Goal: Task Accomplishment & Management: Use online tool/utility

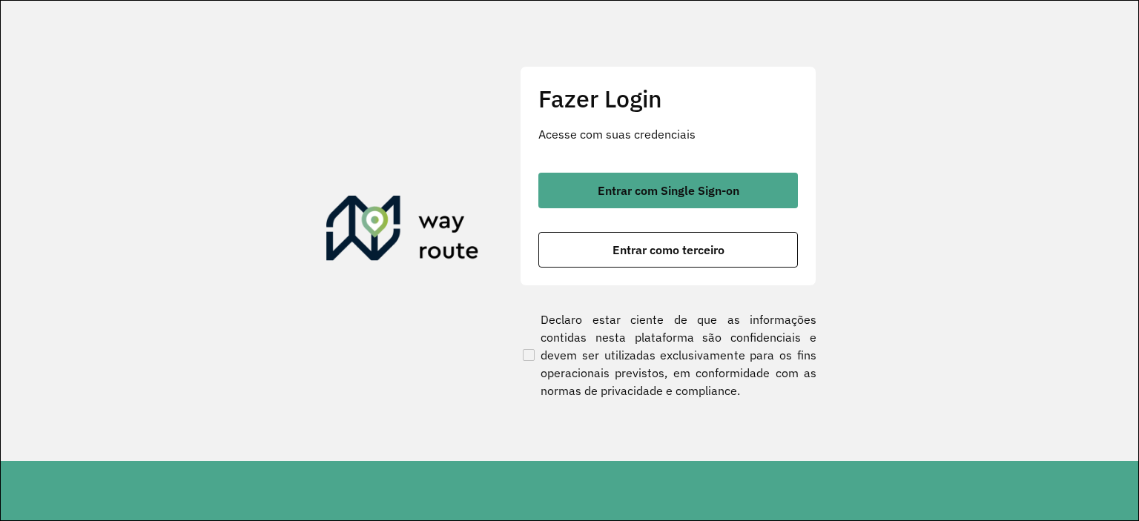
click at [682, 166] on div "Fazer Login Acesse com suas credenciais Entrar com Single Sign-on Entrar como t…" at bounding box center [668, 175] width 297 height 219
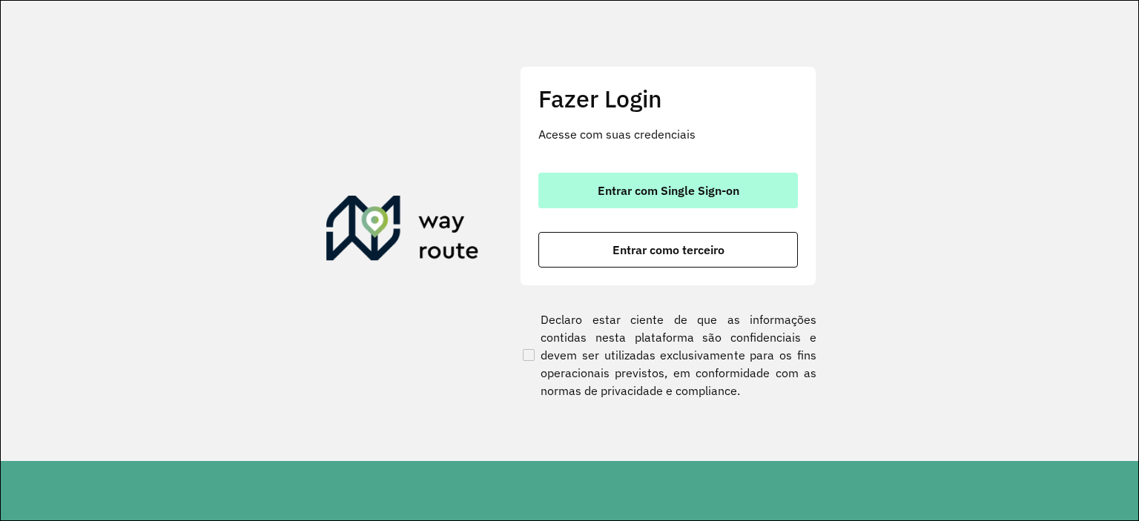
click at [686, 175] on button "Entrar com Single Sign-on" at bounding box center [667, 191] width 259 height 36
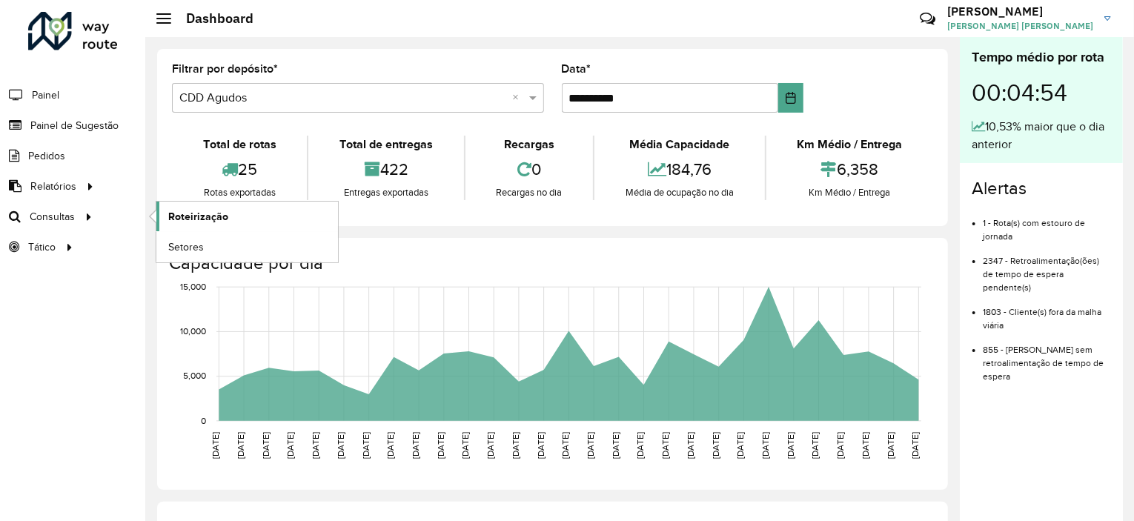
click at [168, 219] on span "Roteirização" at bounding box center [198, 217] width 60 height 16
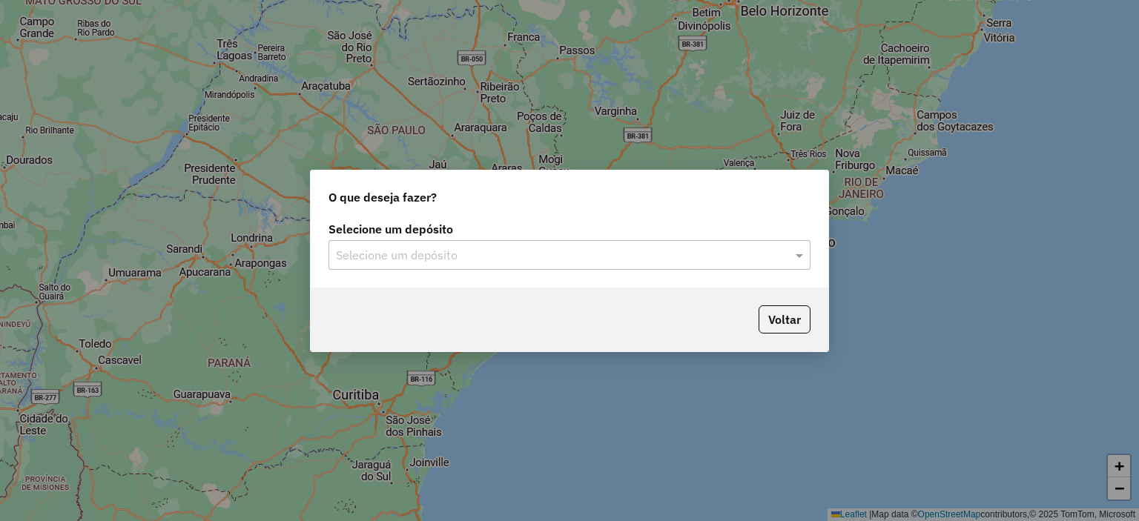
click at [503, 254] on input "text" at bounding box center [554, 256] width 437 height 18
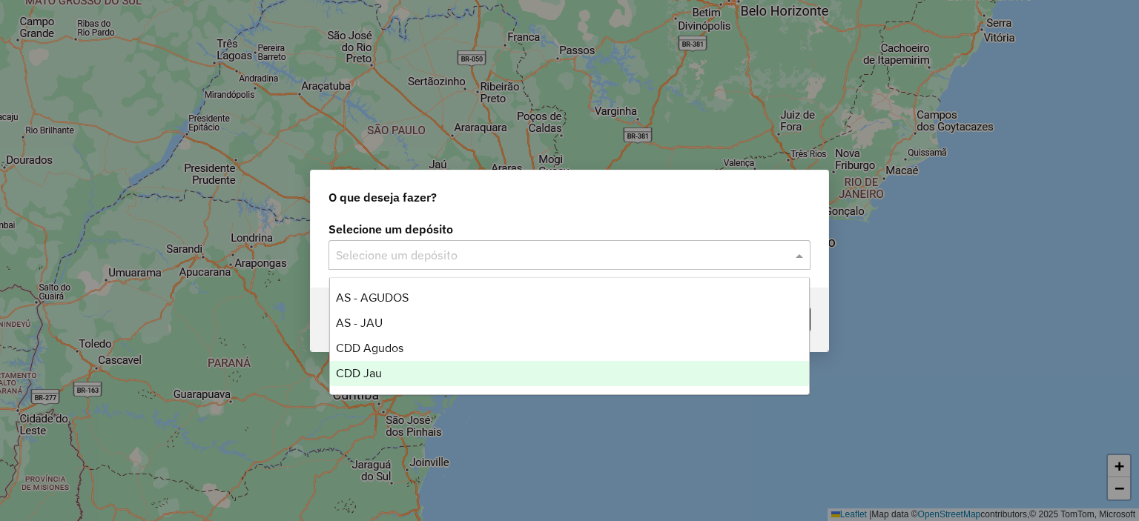
click at [389, 375] on div "CDD Jau" at bounding box center [570, 373] width 480 height 25
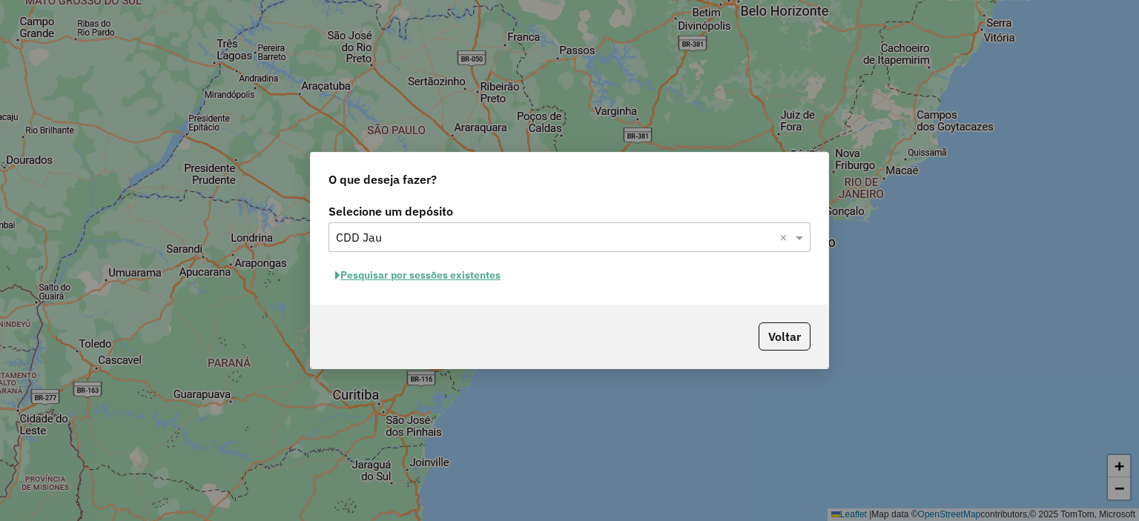
click at [480, 282] on button "Pesquisar por sessões existentes" at bounding box center [417, 275] width 179 height 23
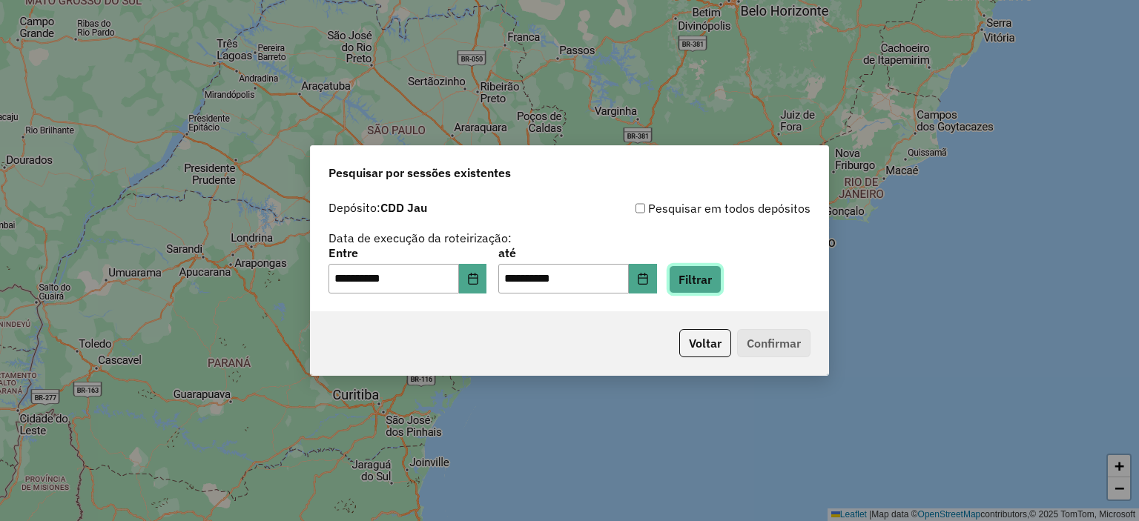
click at [697, 274] on button "Filtrar" at bounding box center [695, 279] width 53 height 28
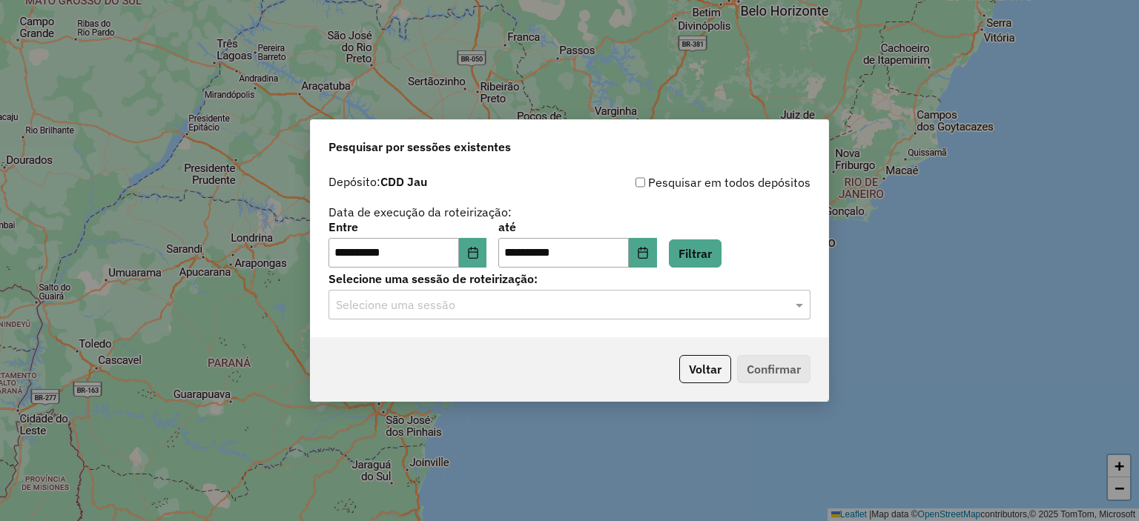
click at [552, 316] on div "Selecione uma sessão" at bounding box center [569, 305] width 482 height 30
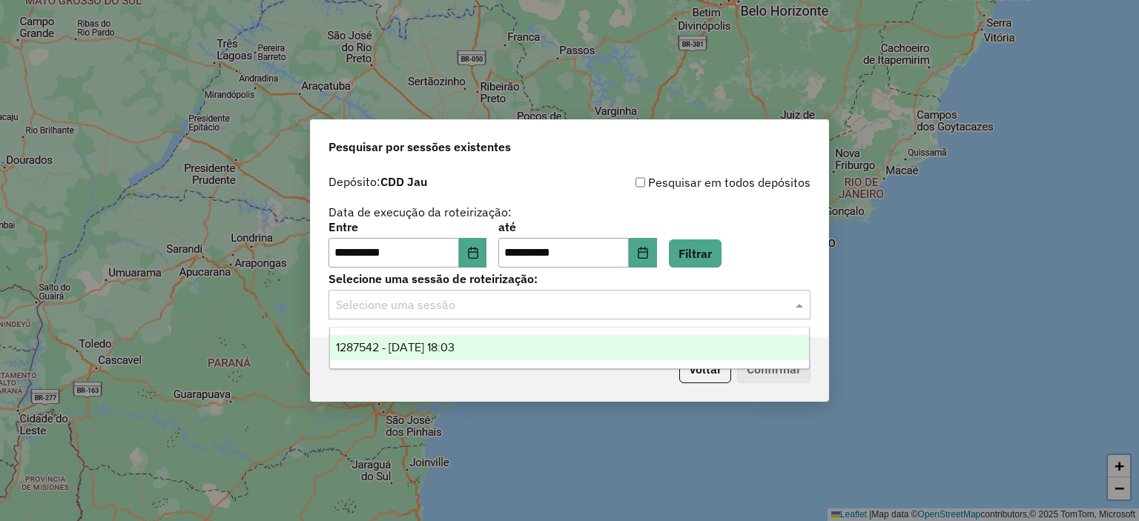
click at [528, 362] on ng-dropdown-panel "1287542 - 03/10/2025 18:03" at bounding box center [569, 348] width 481 height 42
click at [531, 356] on div "1287542 - 03/10/2025 18:03" at bounding box center [570, 347] width 480 height 25
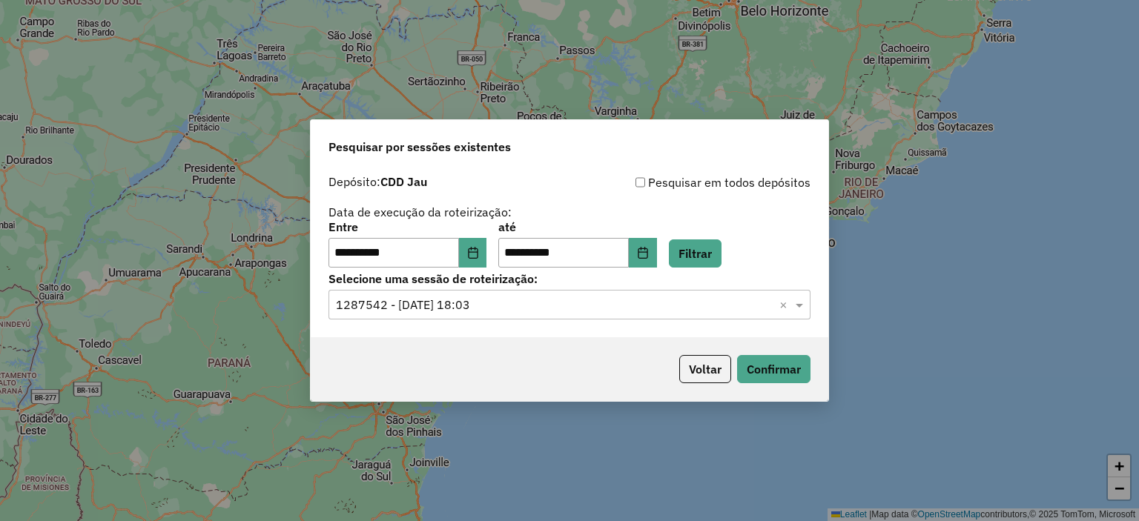
click at [744, 351] on div "Voltar Confirmar" at bounding box center [569, 369] width 517 height 64
click at [750, 362] on button "Confirmar" at bounding box center [773, 369] width 73 height 28
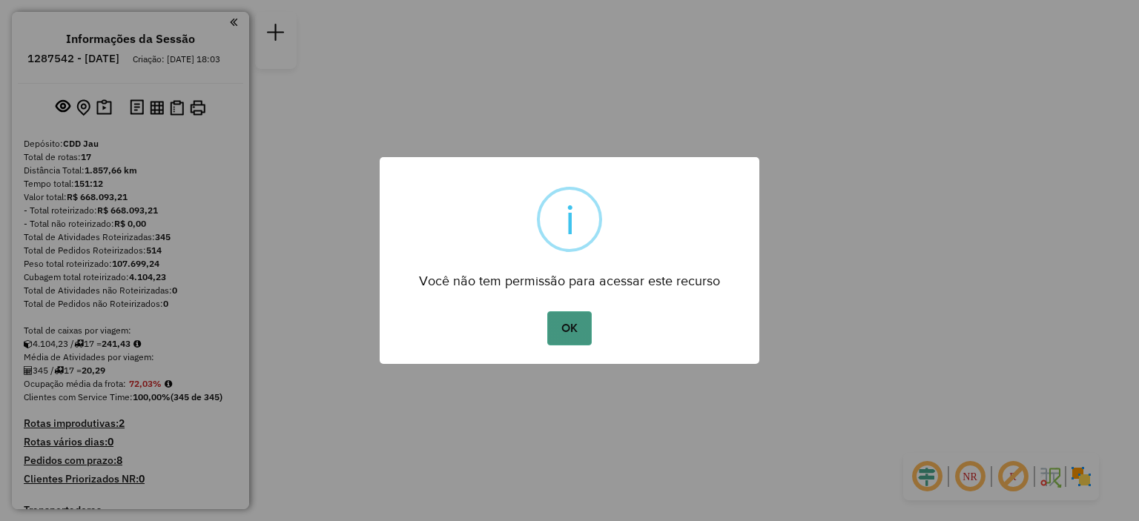
click at [578, 319] on button "OK" at bounding box center [569, 328] width 44 height 34
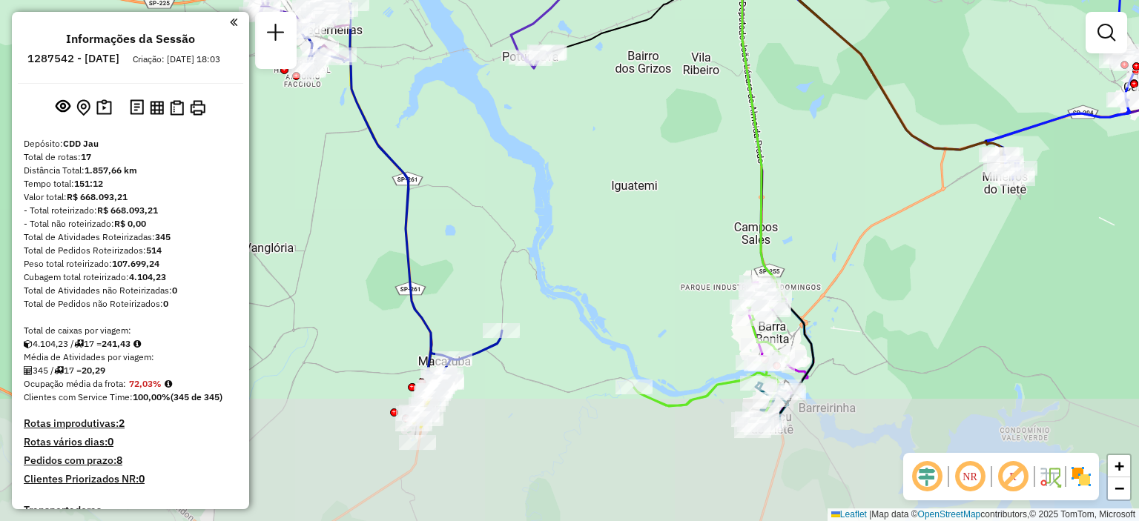
drag, startPoint x: 509, startPoint y: 403, endPoint x: 552, endPoint y: 258, distance: 151.5
click at [552, 258] on div "Janela de atendimento Grade de atendimento Capacidade Transportadoras Veículos …" at bounding box center [569, 260] width 1139 height 521
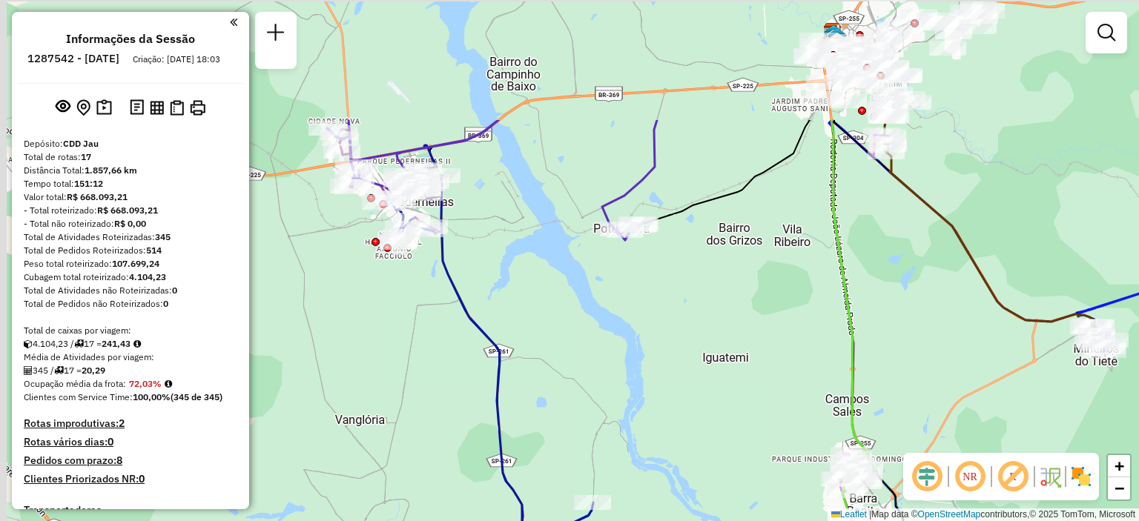
drag, startPoint x: 452, startPoint y: 192, endPoint x: 543, endPoint y: 364, distance: 194.7
click at [543, 364] on div "Janela de atendimento Grade de atendimento Capacidade Transportadoras Veículos …" at bounding box center [569, 260] width 1139 height 521
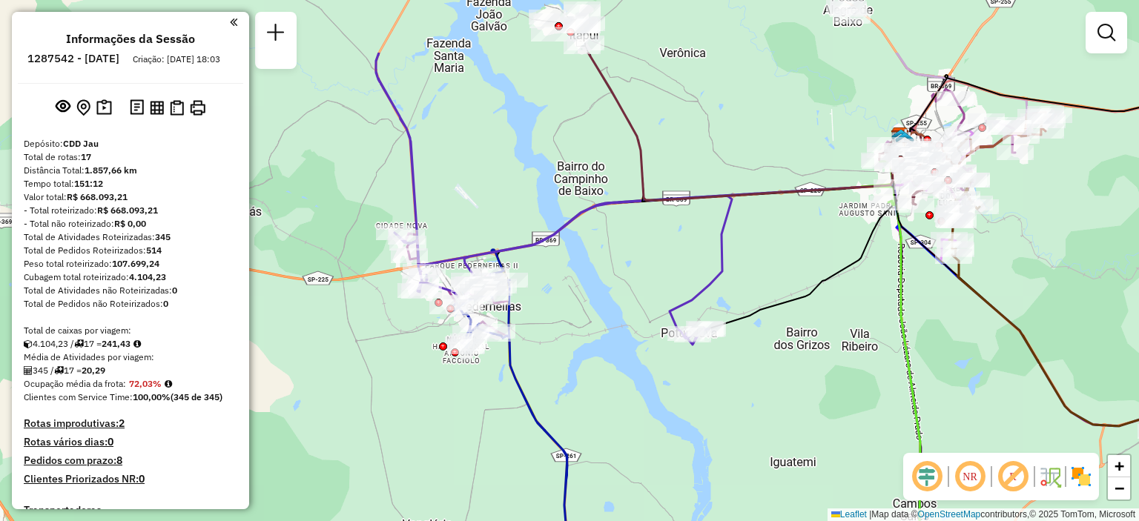
drag, startPoint x: 434, startPoint y: 213, endPoint x: 506, endPoint y: 322, distance: 129.9
click at [506, 322] on icon at bounding box center [555, 464] width 209 height 380
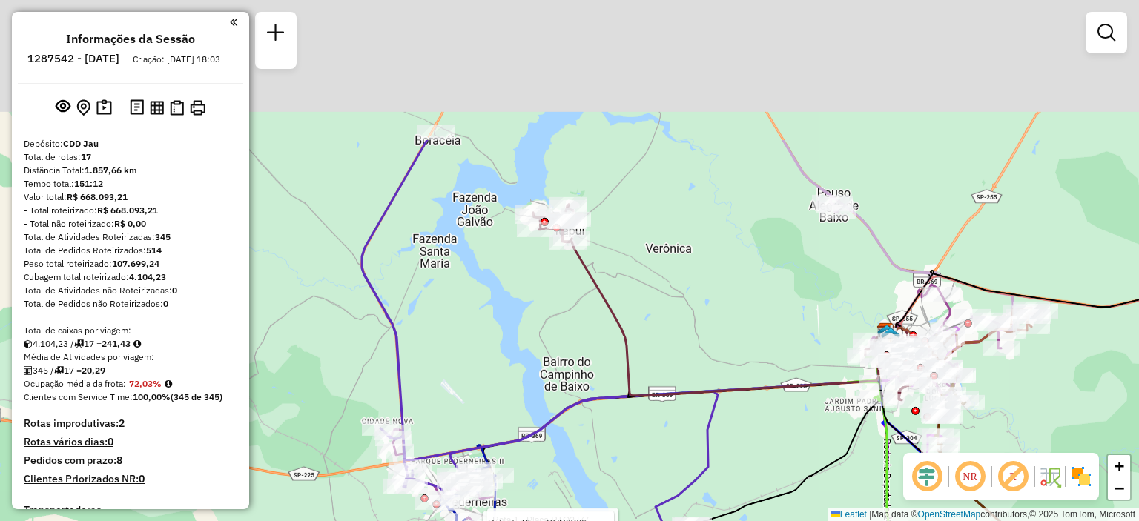
drag, startPoint x: 468, startPoint y: 190, endPoint x: 450, endPoint y: 379, distance: 189.9
click at [450, 379] on div "Rota 1 - Placa RTO2J77 97766016 - [PERSON_NAME] Rota 7 - Placa DVN6B86 97765643…" at bounding box center [569, 260] width 1139 height 521
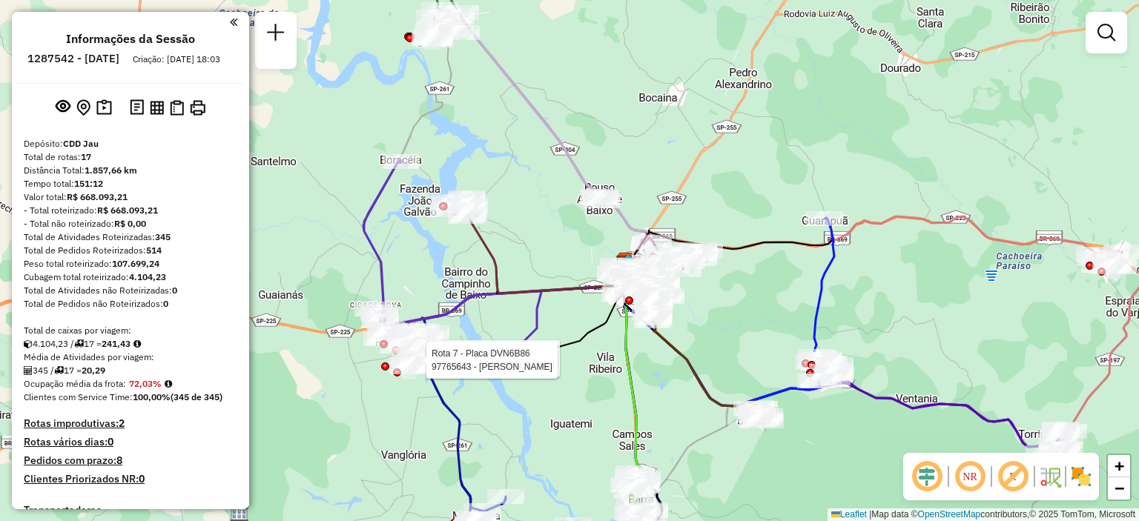
drag, startPoint x: 422, startPoint y: 305, endPoint x: 394, endPoint y: 252, distance: 60.3
click at [394, 252] on div "Rota 1 - Placa RTO2J77 97766016 - [PERSON_NAME] Rota 7 - Placa DVN6B86 97765643…" at bounding box center [569, 260] width 1139 height 521
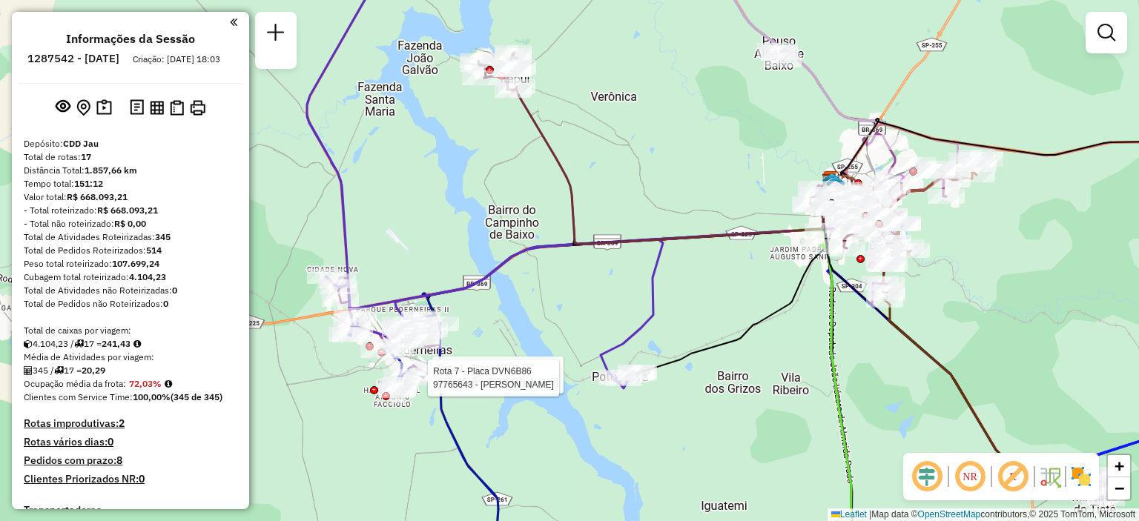
drag, startPoint x: 440, startPoint y: 266, endPoint x: 453, endPoint y: 231, distance: 37.7
click at [453, 231] on div "Rota 1 - Placa RTO2J77 97766016 - [PERSON_NAME] Rota 7 - Placa DVN6B86 97765643…" at bounding box center [569, 260] width 1139 height 521
drag, startPoint x: 454, startPoint y: 177, endPoint x: 454, endPoint y: 253, distance: 75.6
click at [454, 253] on div "Rota 1 - Placa RTO2J77 97766016 - [PERSON_NAME] Rota 7 - Placa DVN6B86 97765643…" at bounding box center [569, 260] width 1139 height 521
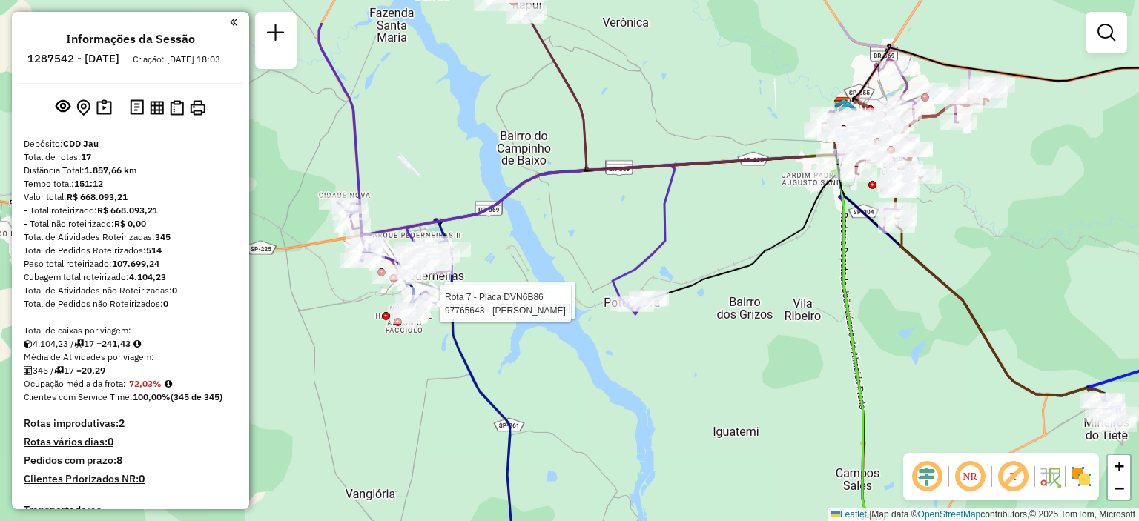
drag, startPoint x: 477, startPoint y: 216, endPoint x: 471, endPoint y: 291, distance: 75.1
click at [471, 291] on div "Rota 1 - Placa RTO2J77 97766016 - [PERSON_NAME] Rota 7 - Placa DVN6B86 97765643…" at bounding box center [569, 260] width 1139 height 521
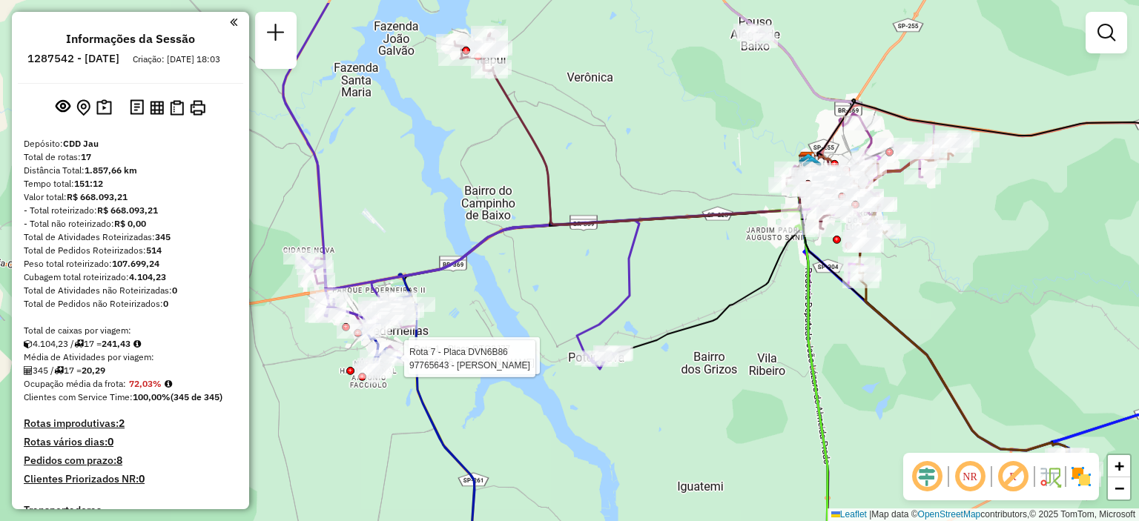
drag, startPoint x: 617, startPoint y: 129, endPoint x: 582, endPoint y: 184, distance: 65.4
click at [582, 184] on div "Rota 1 - Placa RTO2J77 97766016 - [PERSON_NAME] Rota 7 - Placa DVN6B86 97765643…" at bounding box center [569, 260] width 1139 height 521
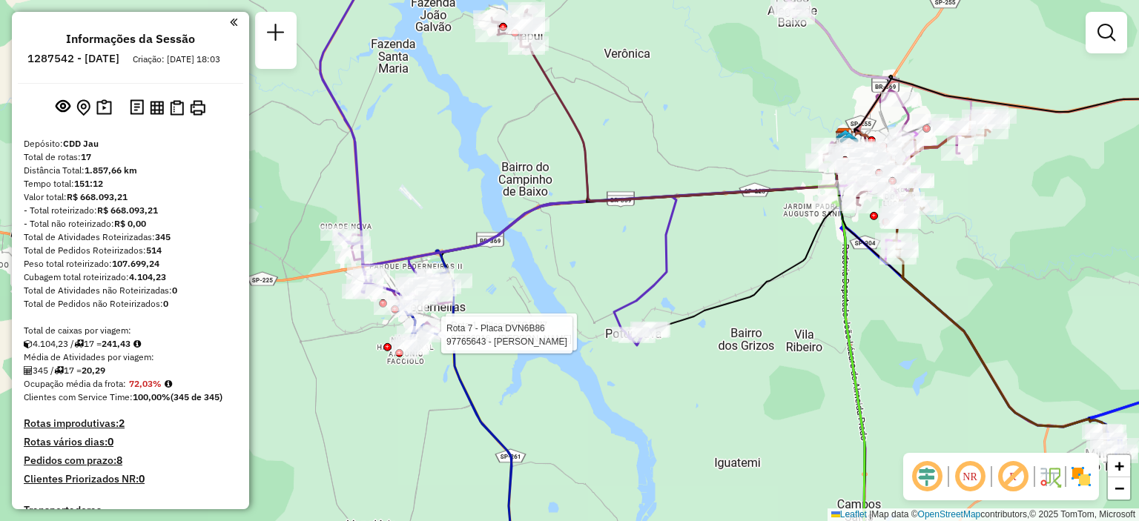
drag, startPoint x: 593, startPoint y: 182, endPoint x: 627, endPoint y: 159, distance: 40.7
click at [627, 159] on div "Rota 1 - Placa RTO2J77 97766016 - [PERSON_NAME] Rota 7 - Placa DVN6B86 97765643…" at bounding box center [569, 260] width 1139 height 521
select select "**********"
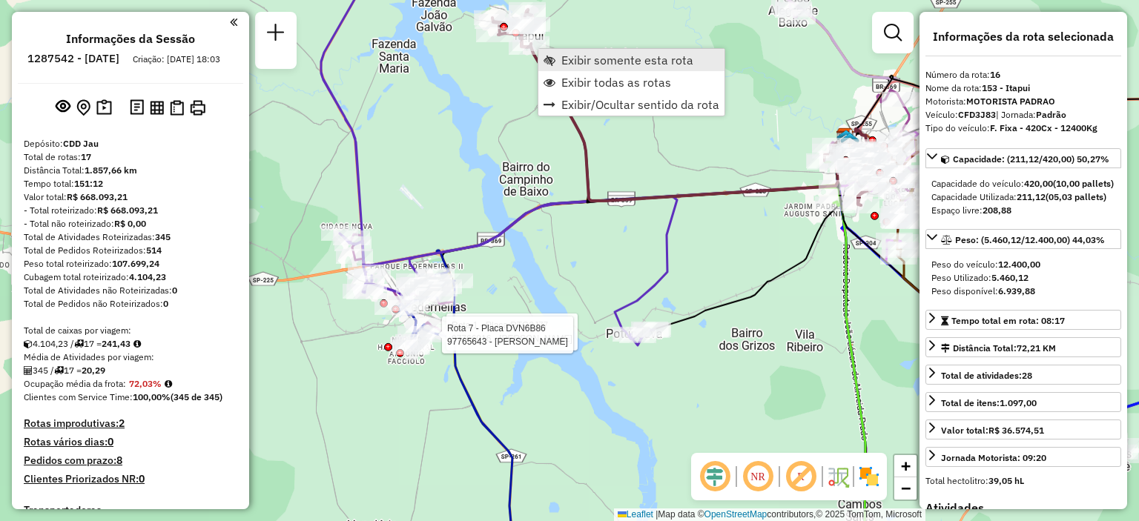
scroll to position [1495, 0]
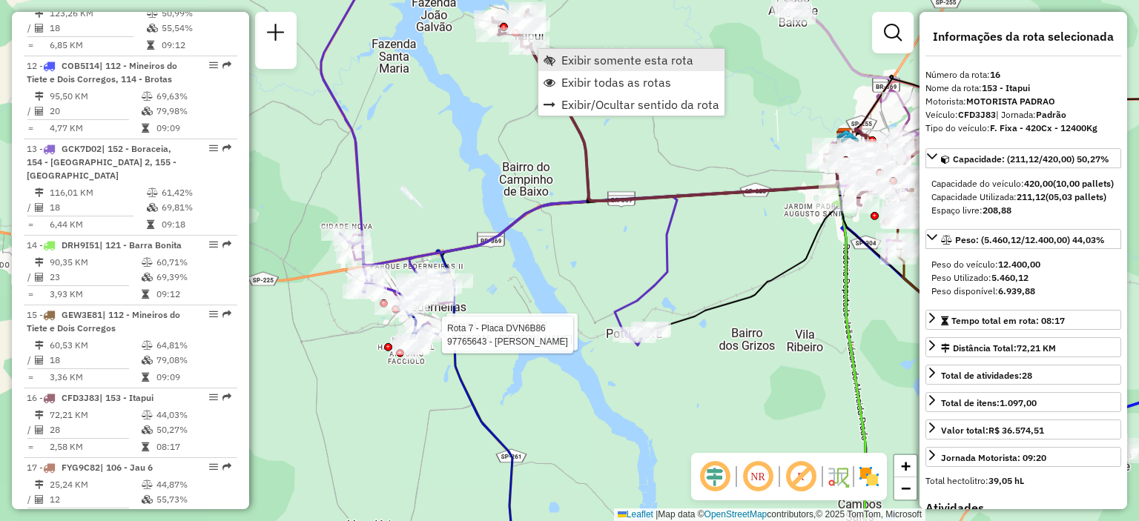
click at [586, 66] on span "Exibir somente esta rota" at bounding box center [627, 60] width 132 height 12
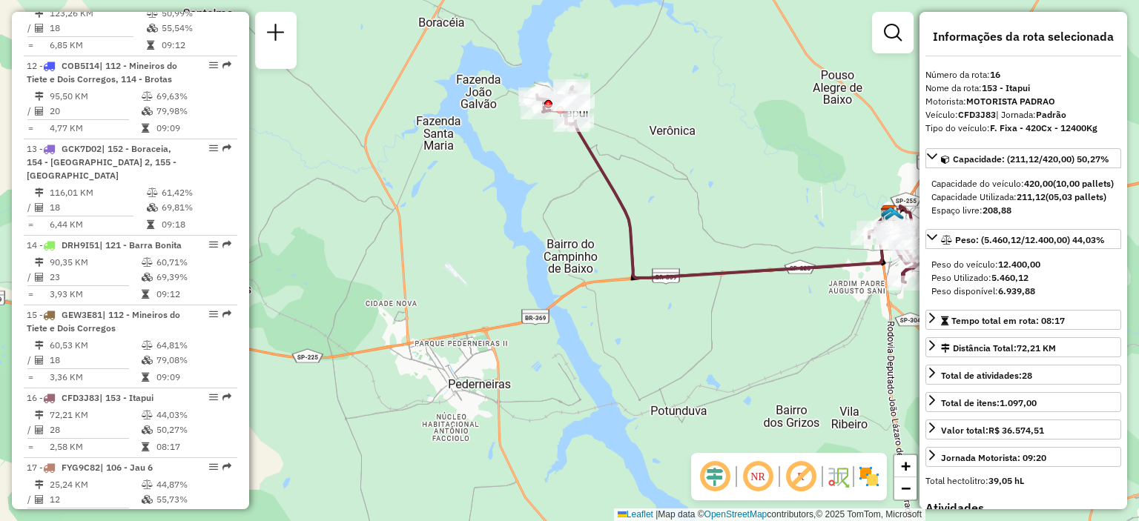
drag, startPoint x: 671, startPoint y: 250, endPoint x: 789, endPoint y: 173, distance: 140.8
click at [789, 173] on div "Janela de atendimento Grade de atendimento Capacidade Transportadoras Veículos …" at bounding box center [569, 260] width 1139 height 521
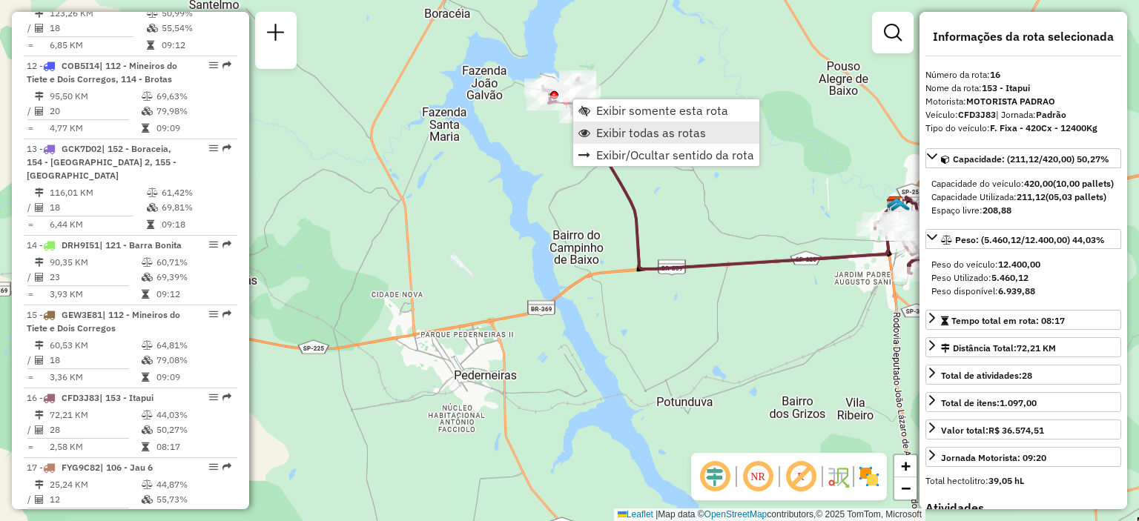
click at [596, 130] on span "Exibir todas as rotas" at bounding box center [651, 133] width 110 height 12
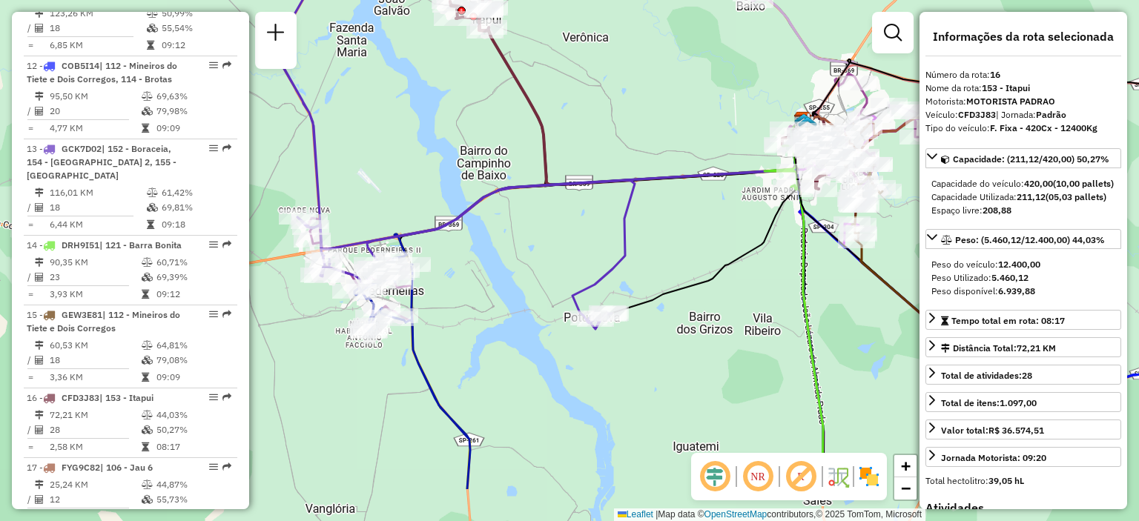
drag, startPoint x: 717, startPoint y: 232, endPoint x: 624, endPoint y: 148, distance: 125.4
click at [624, 148] on div "Janela de atendimento Grade de atendimento Capacidade Transportadoras Veículos …" at bounding box center [569, 260] width 1139 height 521
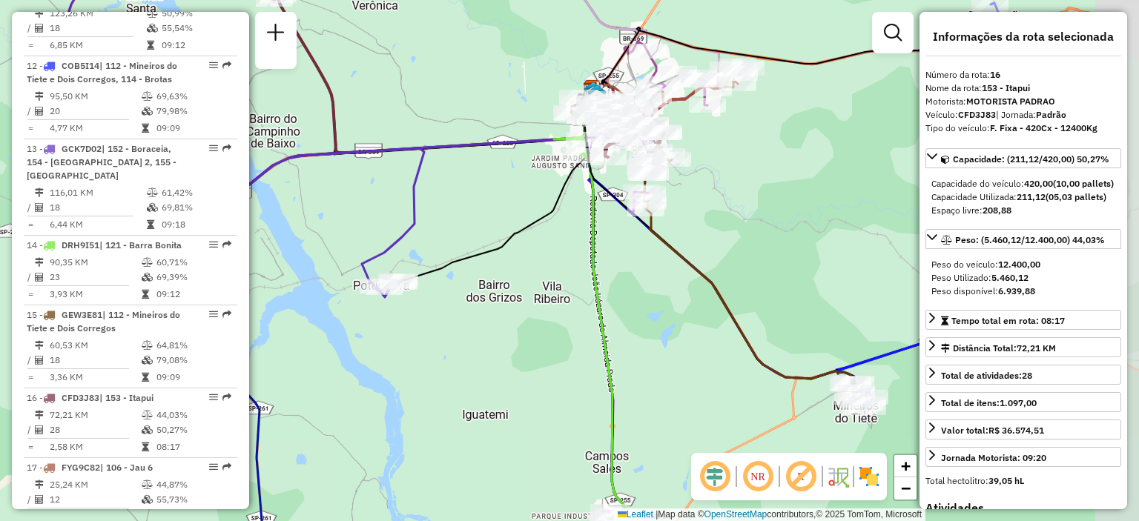
drag, startPoint x: 709, startPoint y: 234, endPoint x: 523, endPoint y: 201, distance: 188.2
click at [523, 201] on div "Janela de atendimento Grade de atendimento Capacidade Transportadoras Veículos …" at bounding box center [569, 260] width 1139 height 521
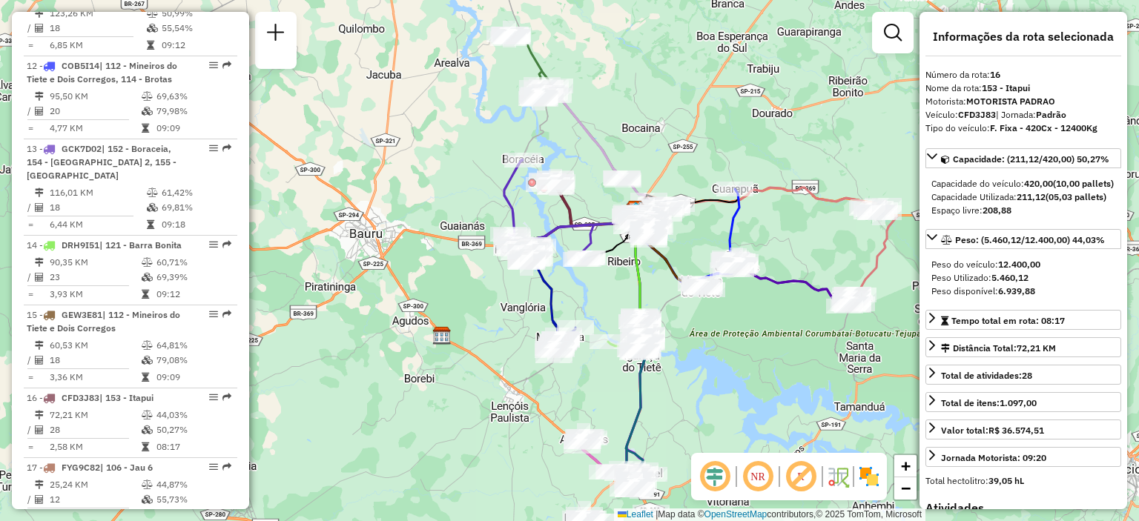
drag, startPoint x: 661, startPoint y: 391, endPoint x: 654, endPoint y: 288, distance: 103.3
click at [654, 288] on div "Janela de atendimento Grade de atendimento Capacidade Transportadoras Veículos …" at bounding box center [569, 260] width 1139 height 521
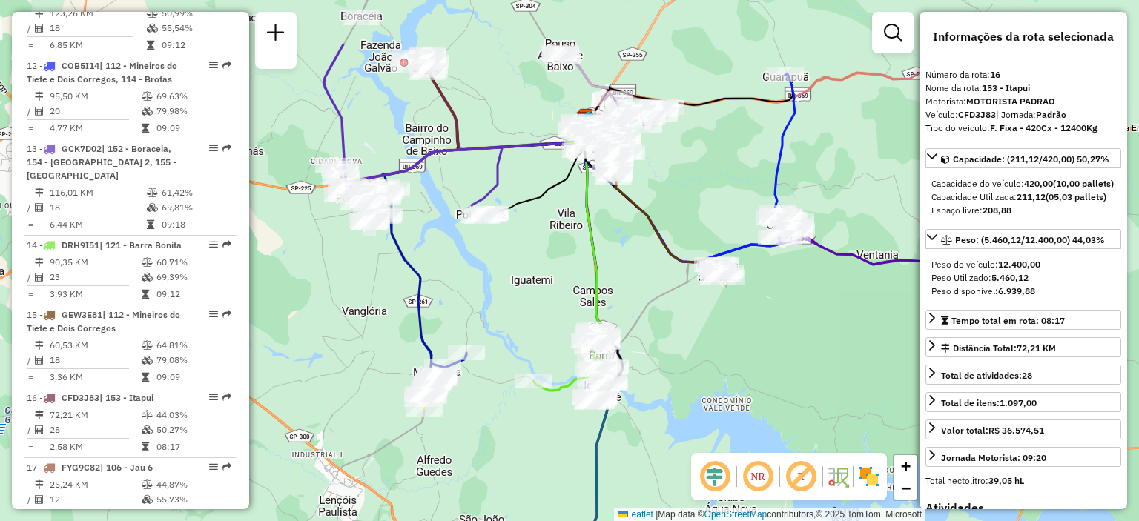
drag, startPoint x: 619, startPoint y: 165, endPoint x: 627, endPoint y: 264, distance: 98.9
click at [627, 264] on div "Janela de atendimento Grade de atendimento Capacidade Transportadoras Veículos …" at bounding box center [569, 260] width 1139 height 521
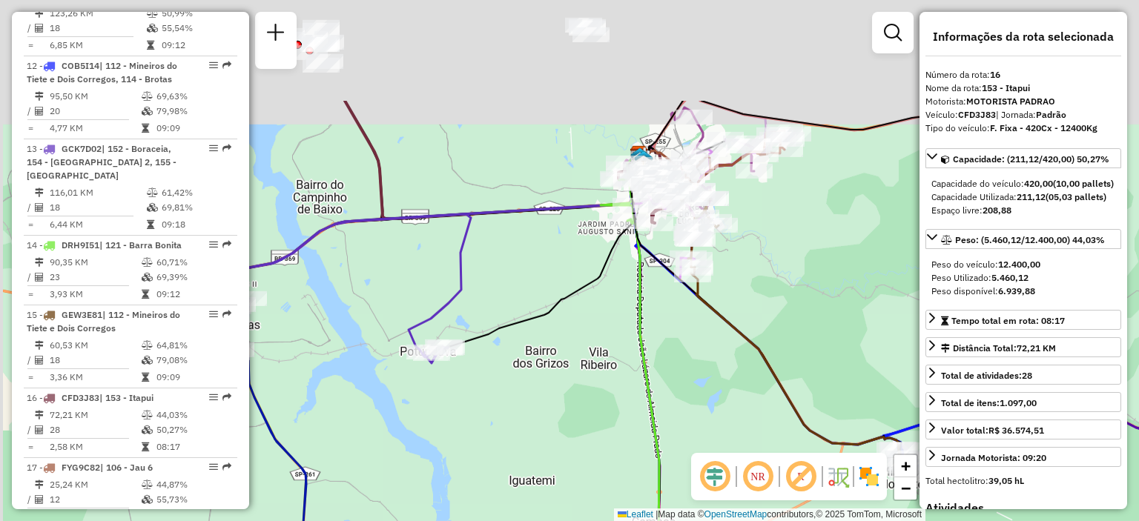
drag, startPoint x: 612, startPoint y: 170, endPoint x: 721, endPoint y: 335, distance: 198.4
click at [721, 335] on div "Janela de atendimento Grade de atendimento Capacidade Transportadoras Veículos …" at bounding box center [569, 260] width 1139 height 521
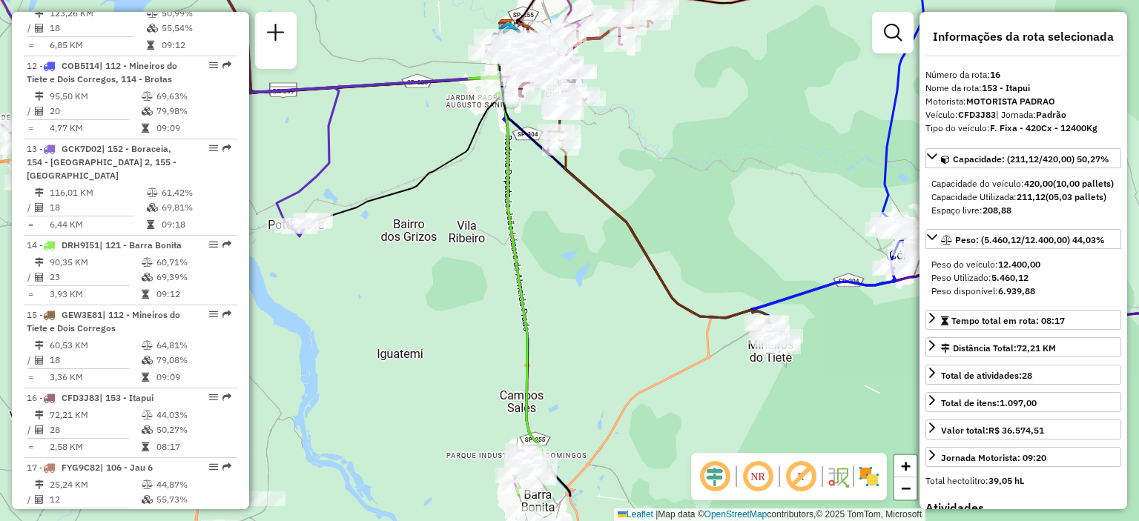
drag, startPoint x: 813, startPoint y: 360, endPoint x: 737, endPoint y: 260, distance: 125.3
click at [737, 260] on div "Janela de atendimento Grade de atendimento Capacidade Transportadoras Veículos …" at bounding box center [569, 260] width 1139 height 521
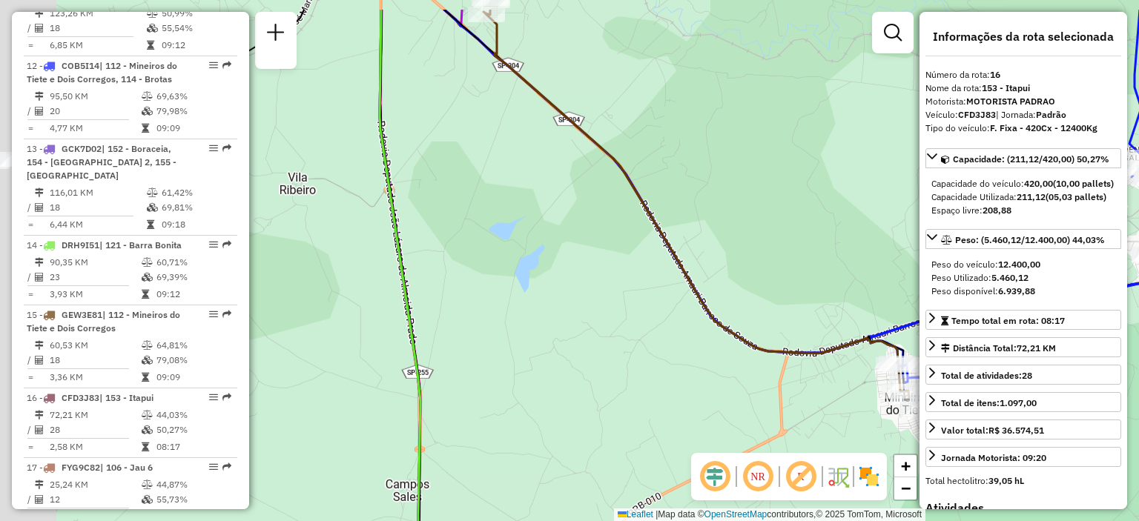
drag, startPoint x: 524, startPoint y: 234, endPoint x: 735, endPoint y: 311, distance: 224.5
click at [735, 311] on icon at bounding box center [695, 204] width 425 height 388
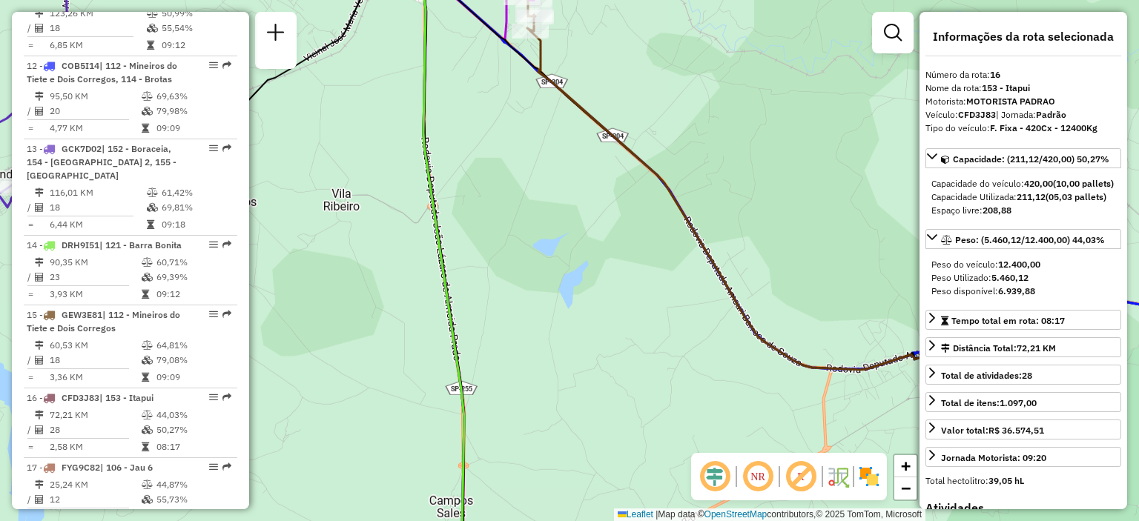
drag, startPoint x: 494, startPoint y: 109, endPoint x: 561, endPoint y: 269, distance: 173.5
click at [561, 269] on div "Janela de atendimento Grade de atendimento Capacidade Transportadoras Veículos …" at bounding box center [569, 260] width 1139 height 521
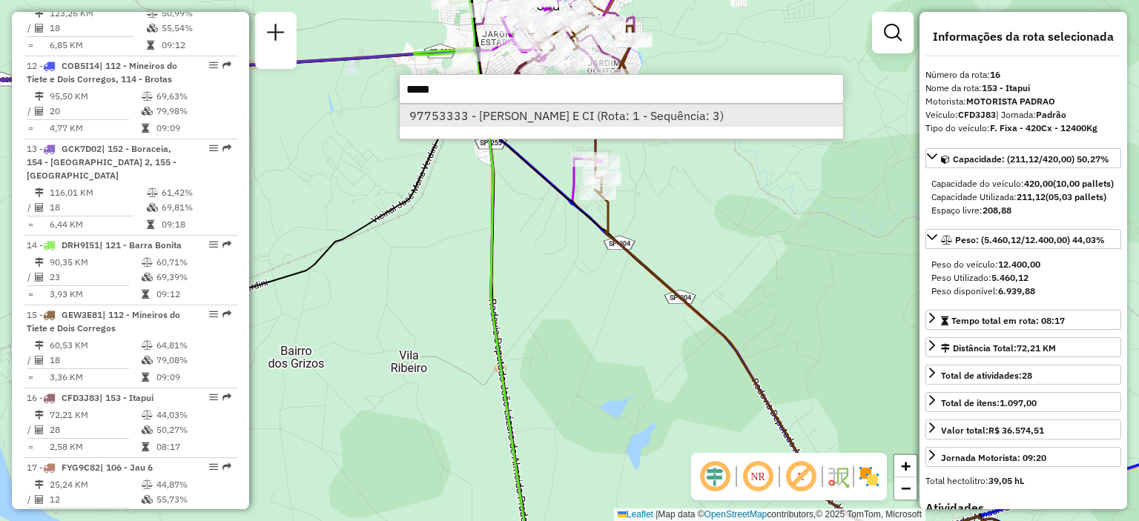
type input "*****"
click at [623, 107] on li "97753333 - [PERSON_NAME] E CI (Rota: 1 - Sequência: 3)" at bounding box center [621, 116] width 443 height 22
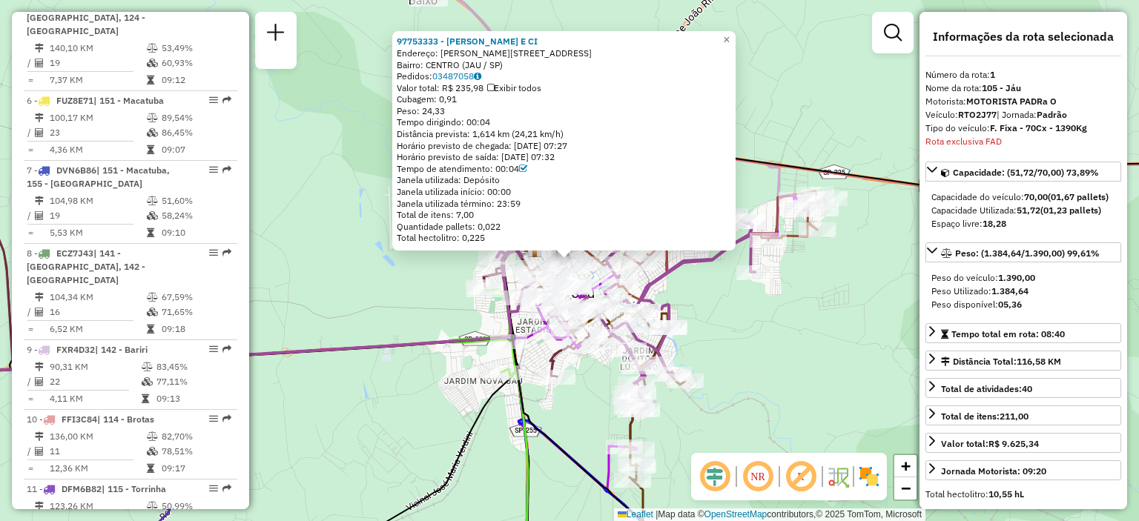
scroll to position [599, 0]
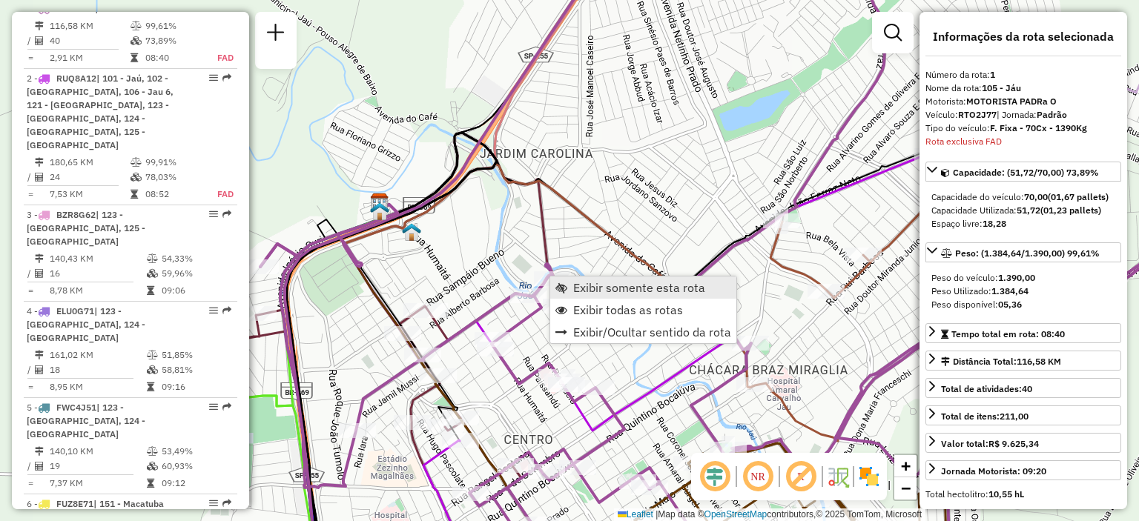
click at [578, 283] on span "Exibir somente esta rota" at bounding box center [639, 288] width 132 height 12
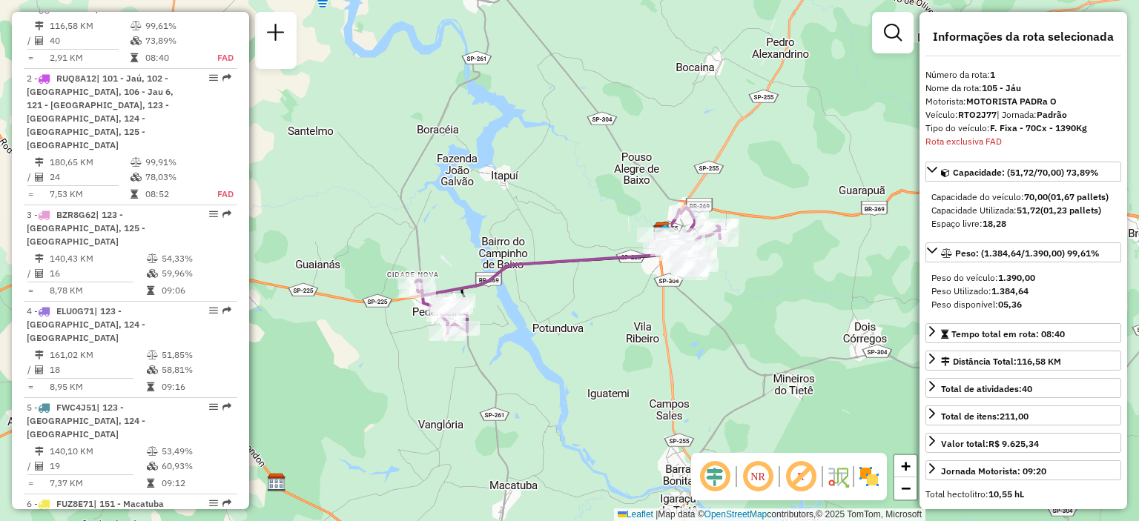
drag, startPoint x: 626, startPoint y: 300, endPoint x: 597, endPoint y: 301, distance: 28.2
click at [597, 301] on div "Janela de atendimento Grade de atendimento Capacidade Transportadoras Veículos …" at bounding box center [569, 260] width 1139 height 521
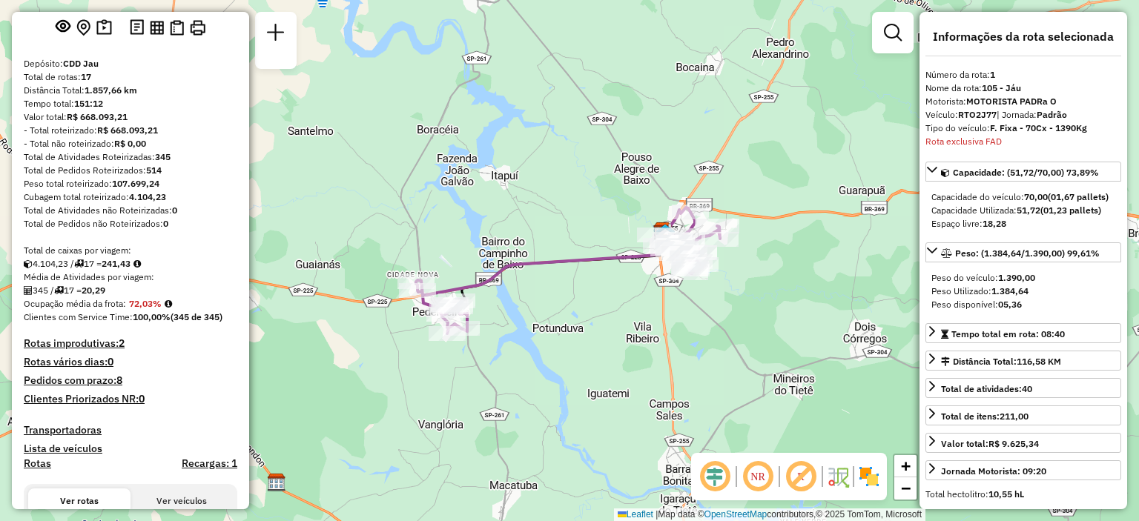
scroll to position [0, 0]
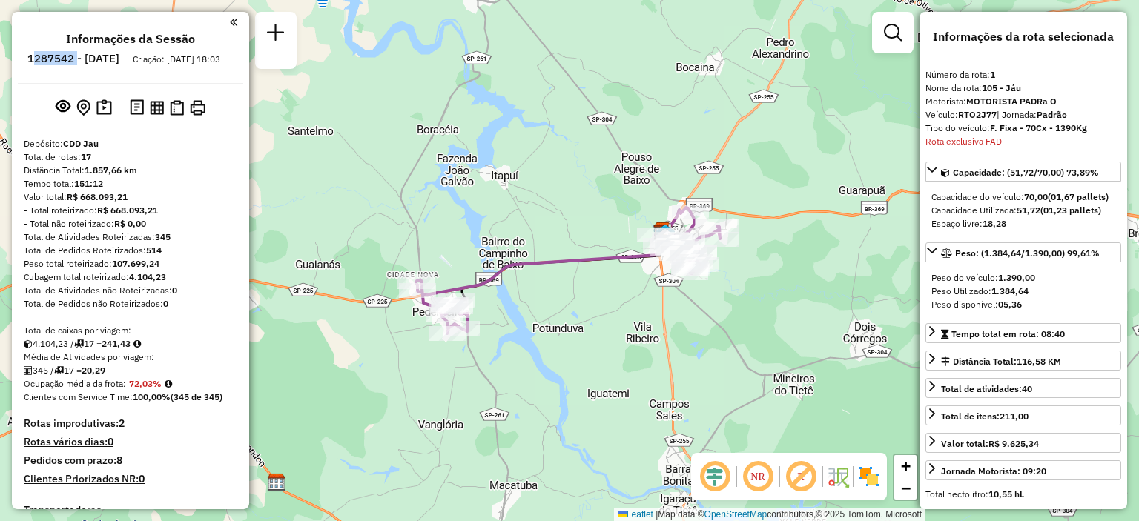
drag, startPoint x: 117, startPoint y: 56, endPoint x: 72, endPoint y: 56, distance: 45.2
click at [72, 56] on h6 "1287542 - [DATE]" at bounding box center [73, 58] width 92 height 13
copy h6 "287542"
